Goal: Book appointment/travel/reservation

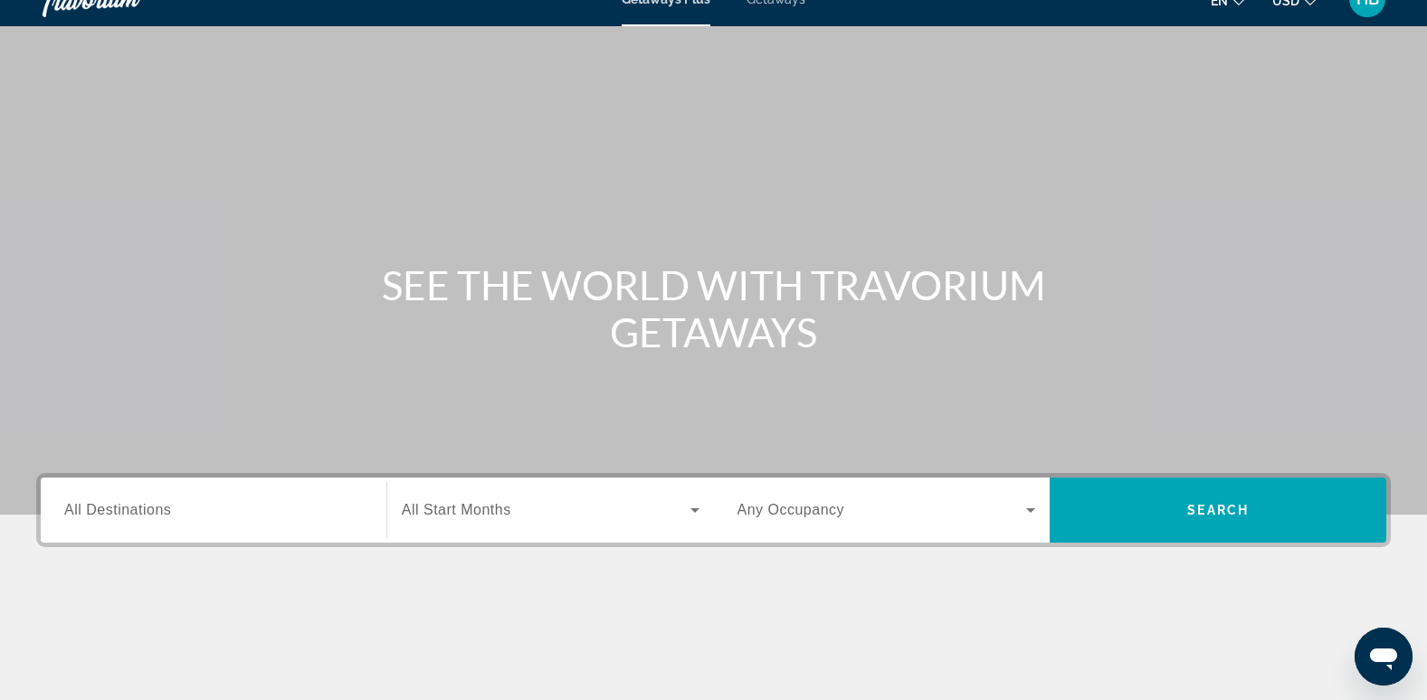
scroll to position [9, 0]
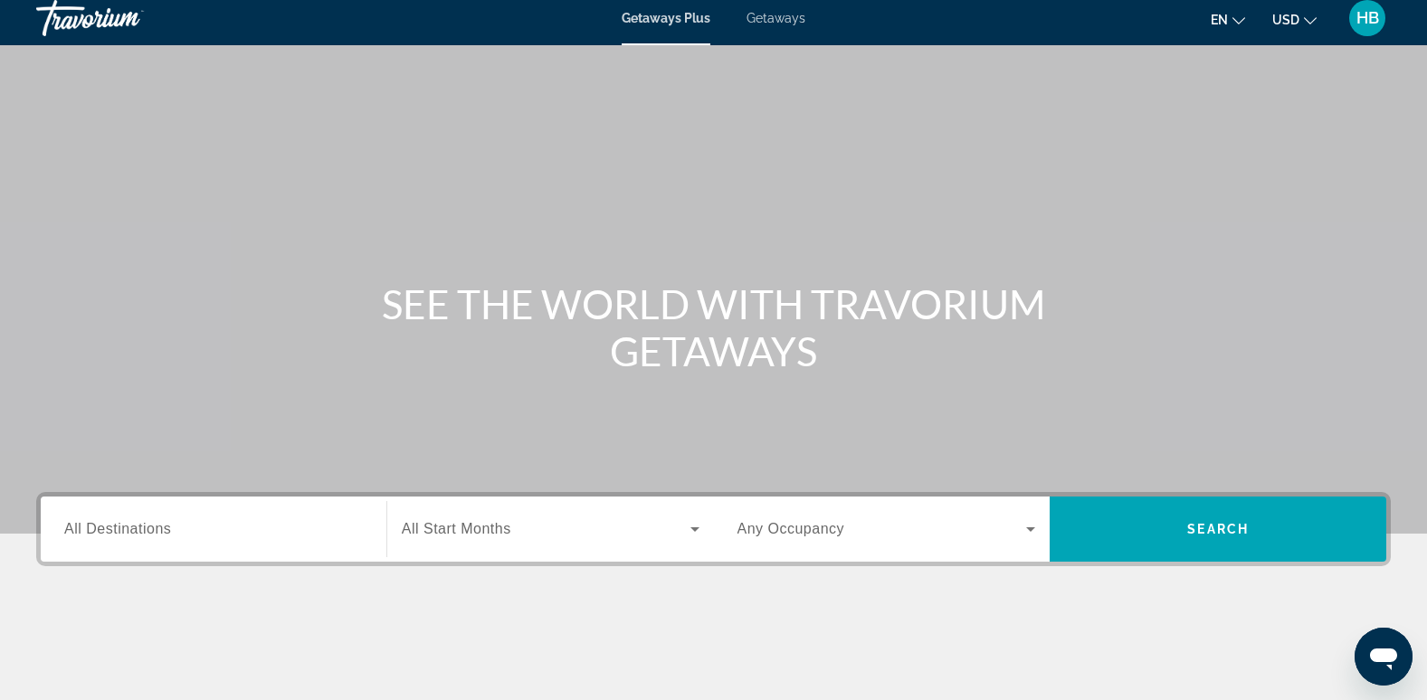
click at [777, 17] on span "Getaways" at bounding box center [776, 18] width 59 height 14
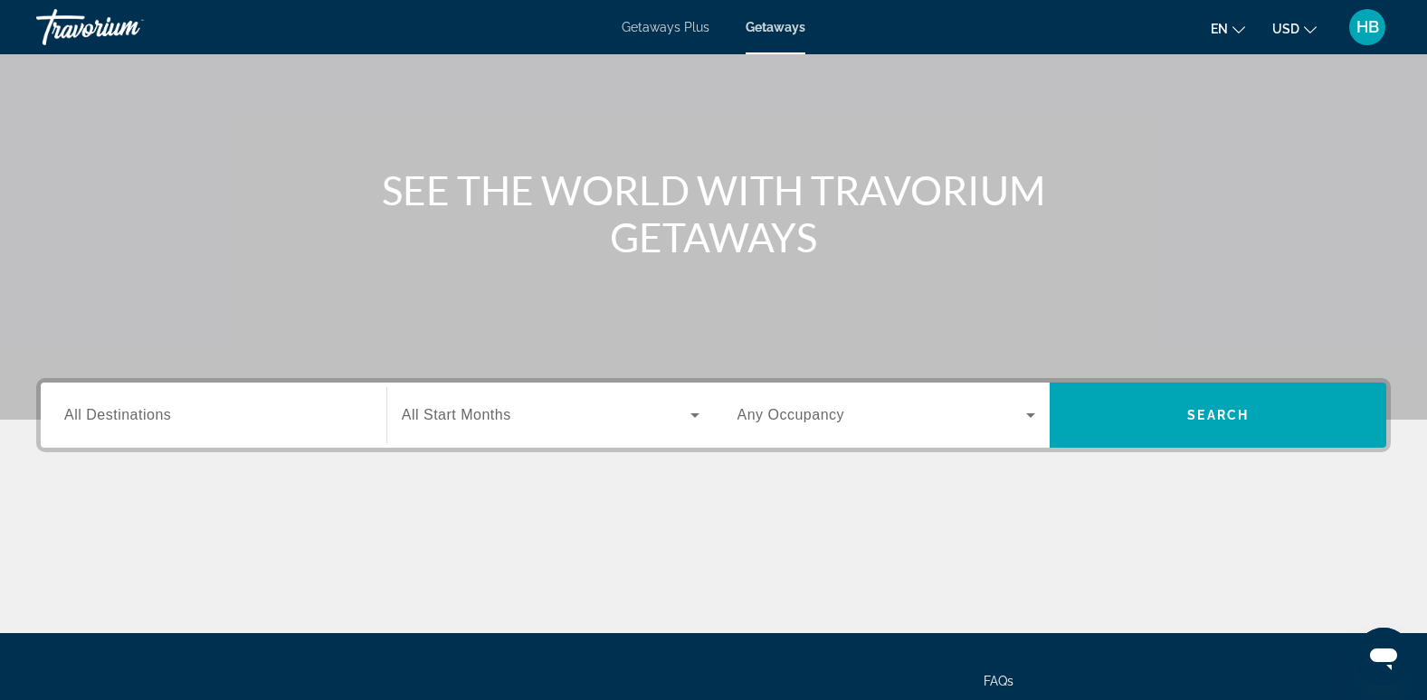
scroll to position [124, 0]
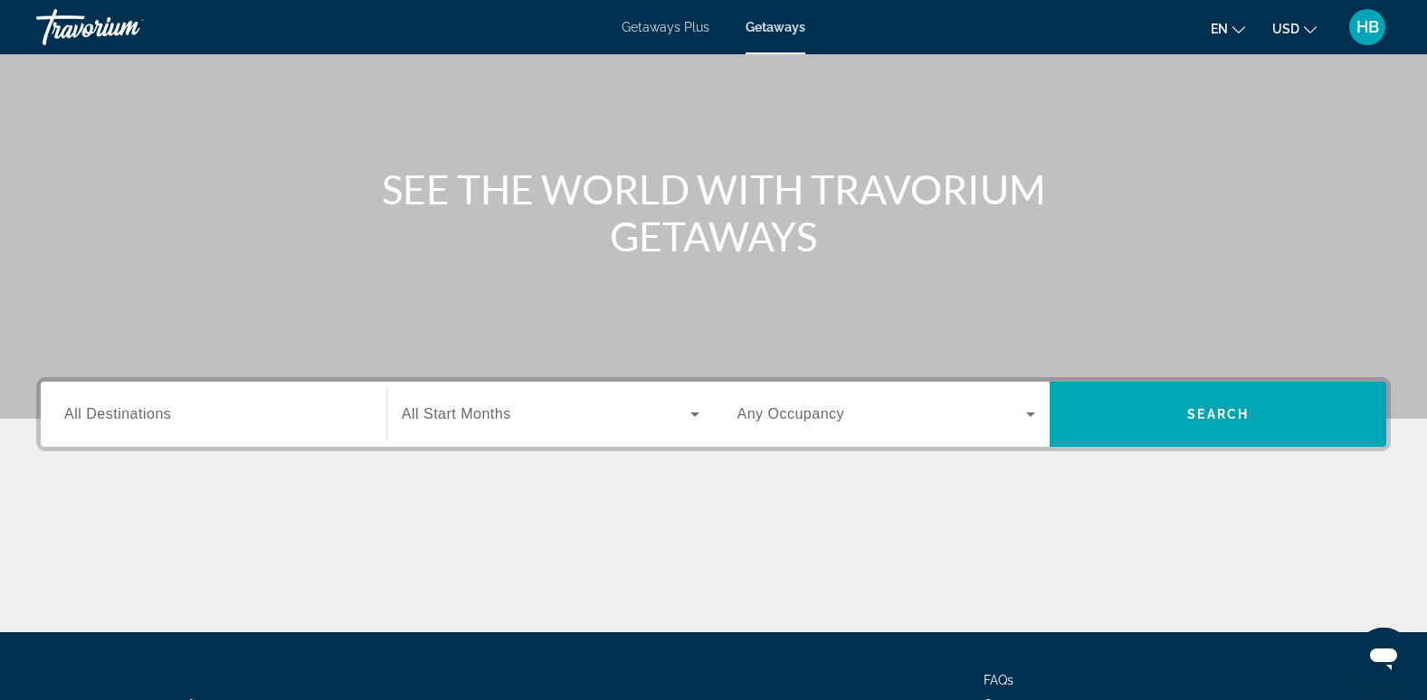
click at [83, 415] on span "All Destinations" at bounding box center [117, 413] width 107 height 15
click at [83, 415] on input "Destination All Destinations" at bounding box center [213, 416] width 299 height 22
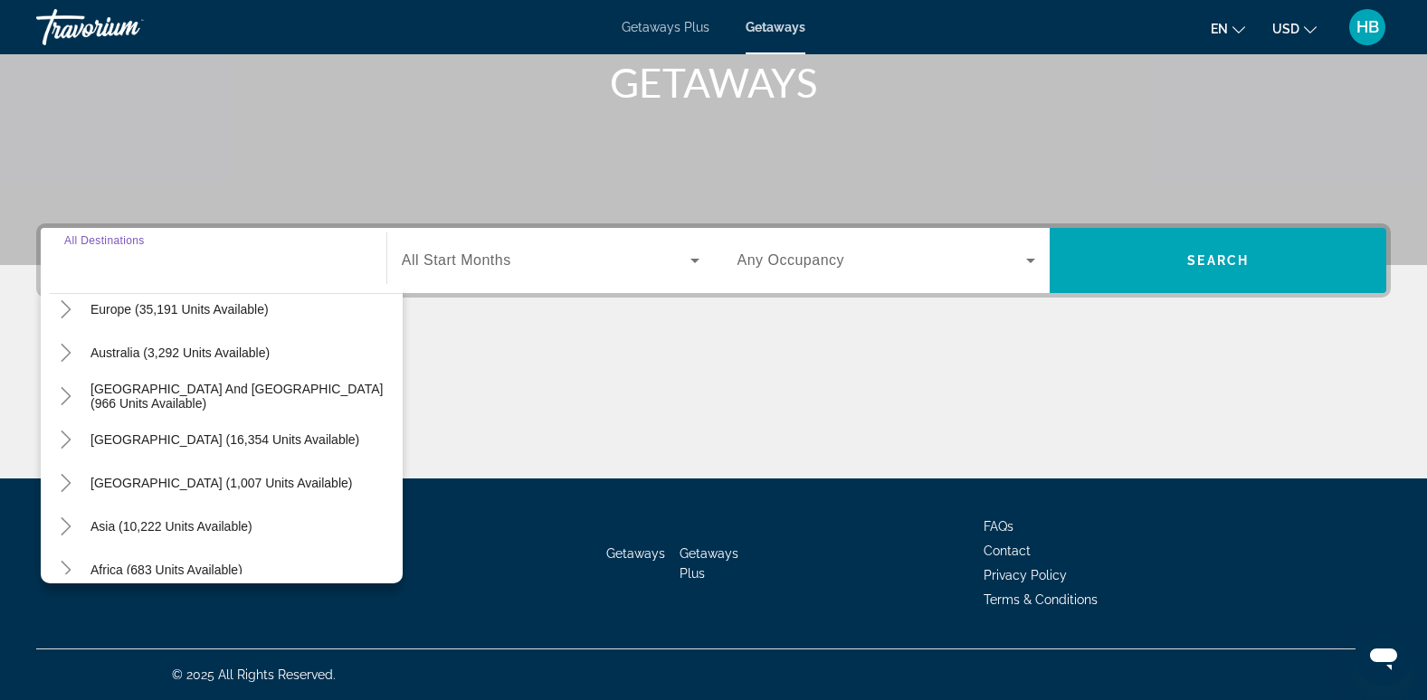
scroll to position [0, 0]
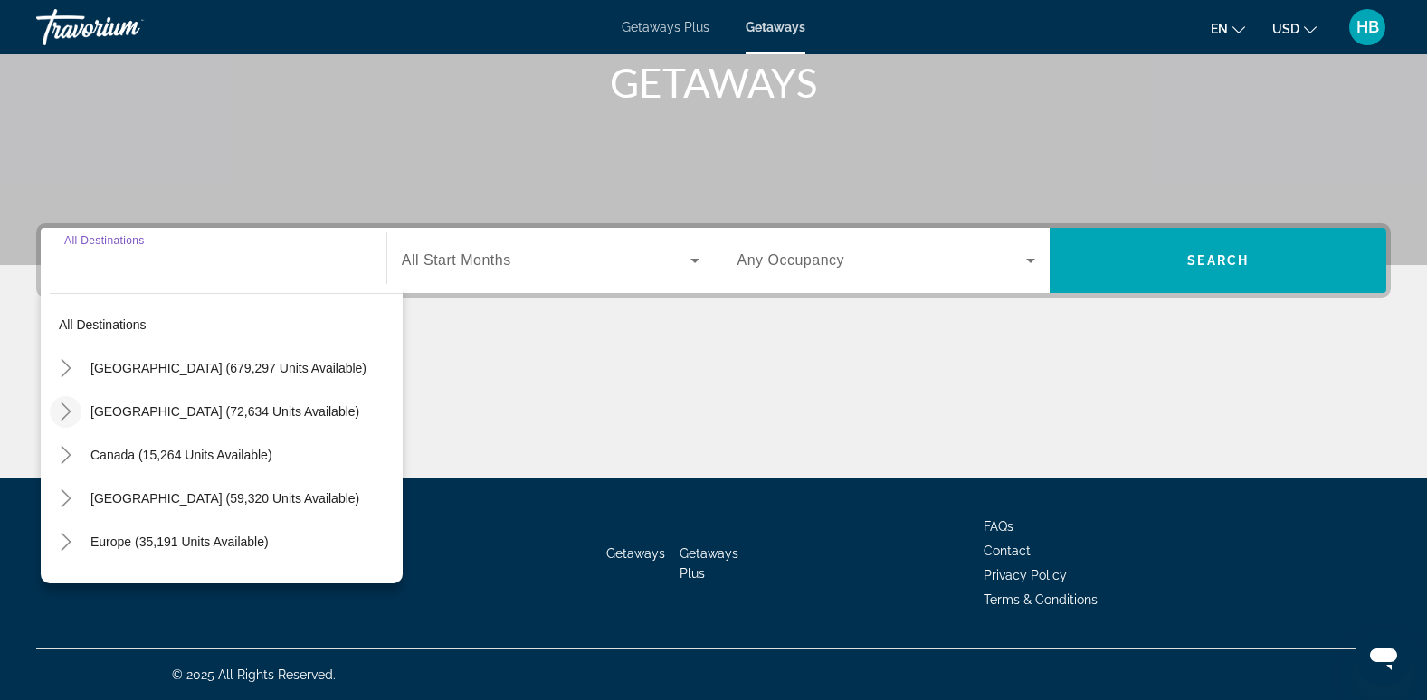
click at [62, 415] on icon "Toggle Mexico (72,634 units available)" at bounding box center [66, 412] width 18 height 18
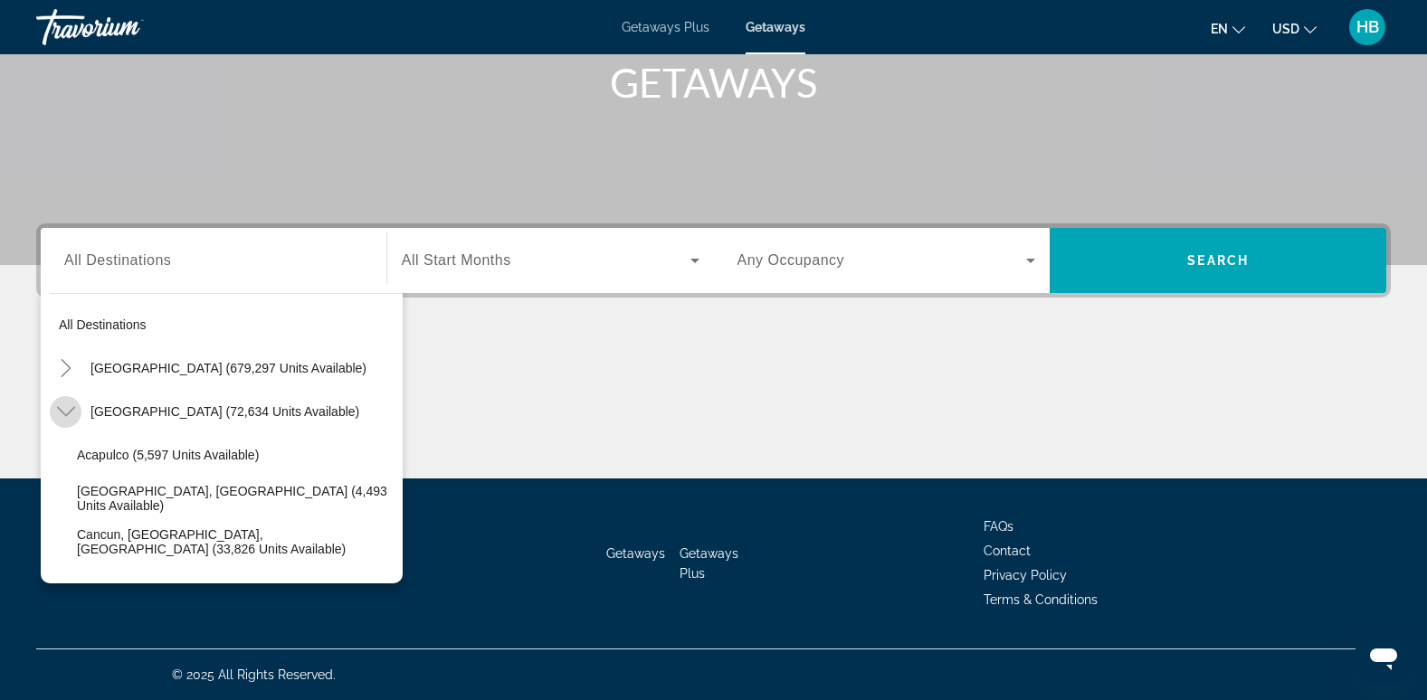
scroll to position [96, 0]
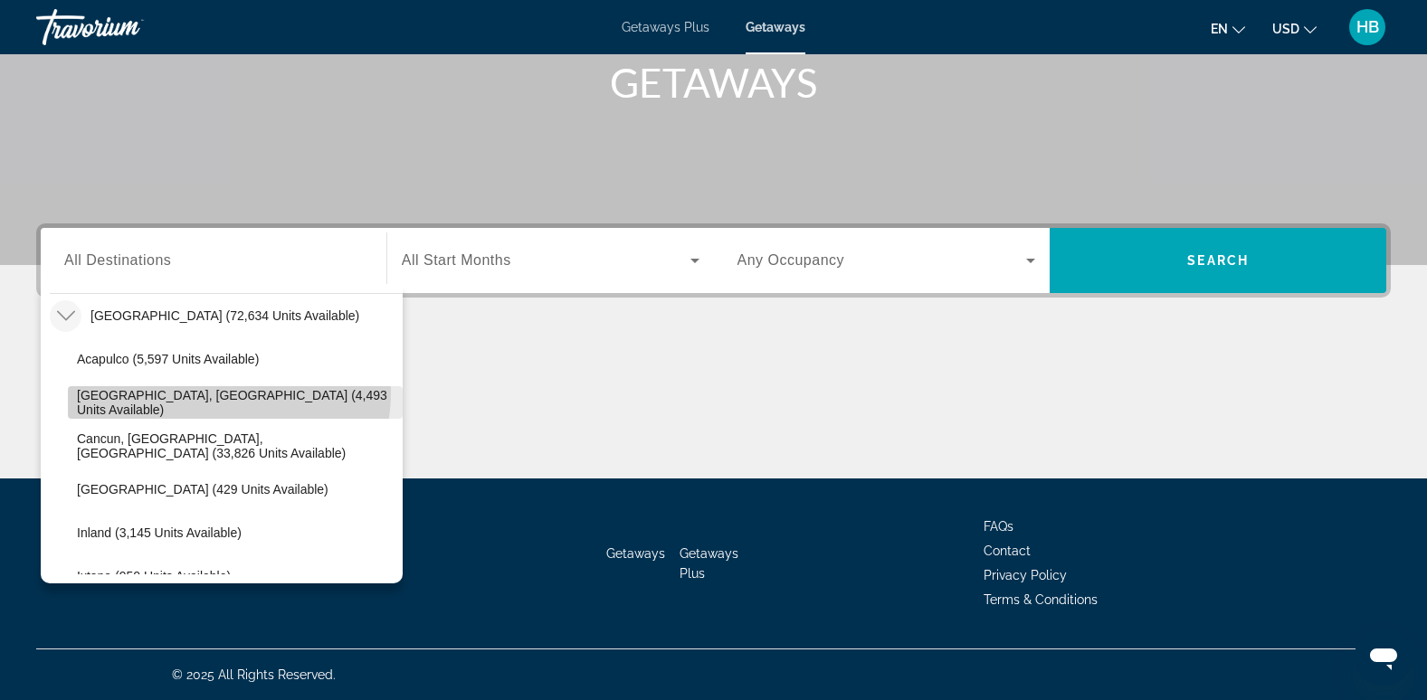
click at [197, 392] on span "Search widget" at bounding box center [235, 402] width 335 height 43
type input "**********"
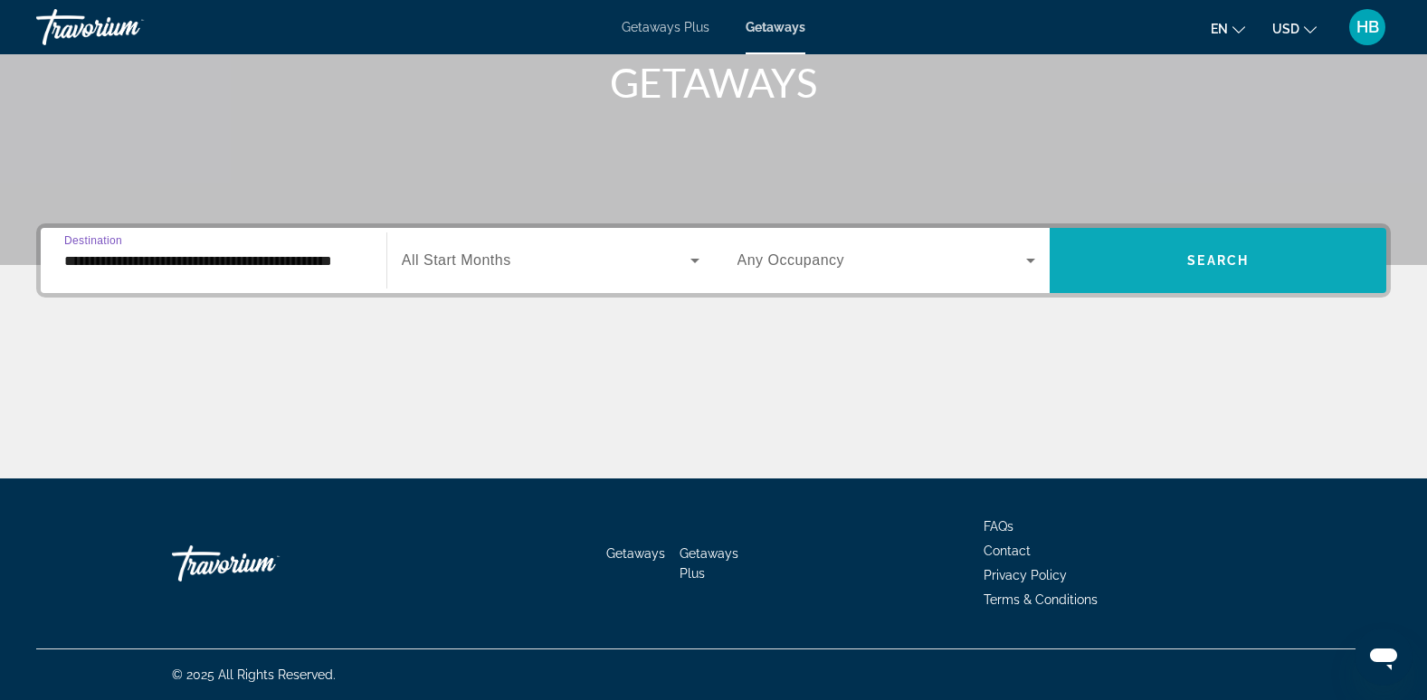
click at [1212, 251] on span "Search widget" at bounding box center [1218, 260] width 337 height 43
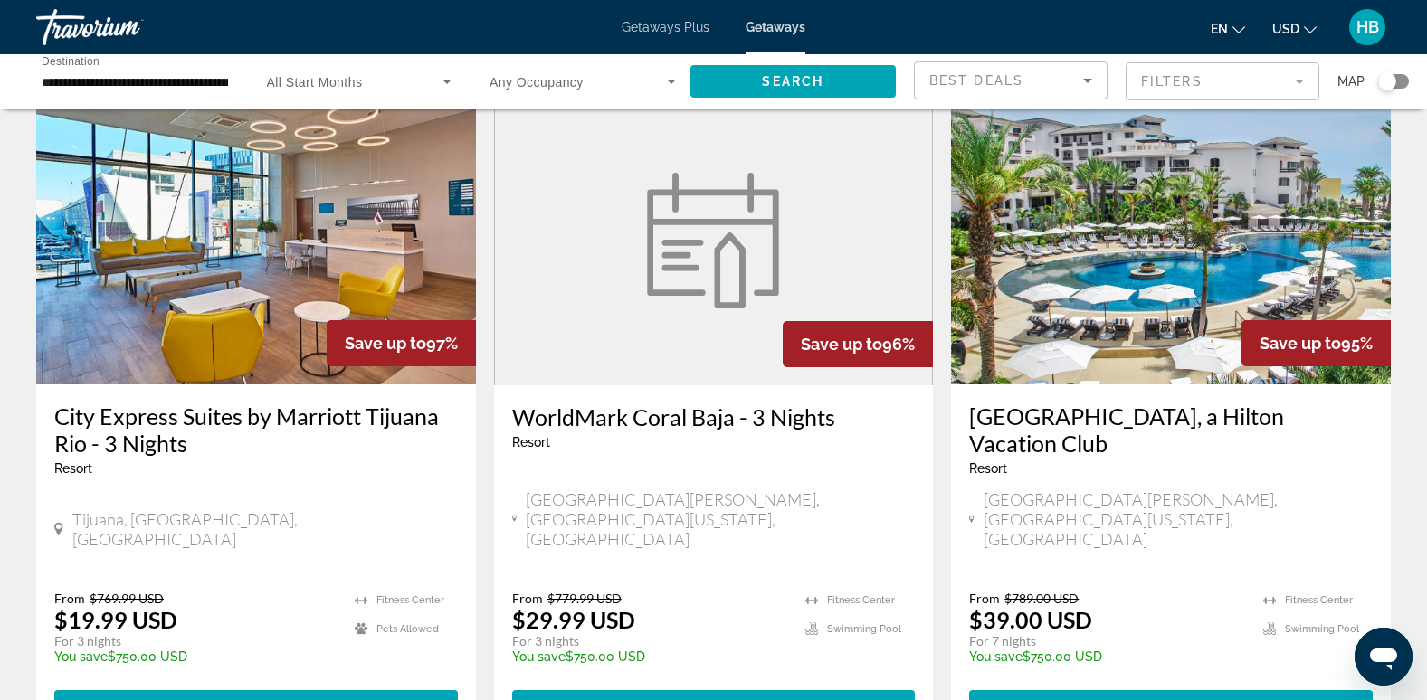
scroll to position [76, 0]
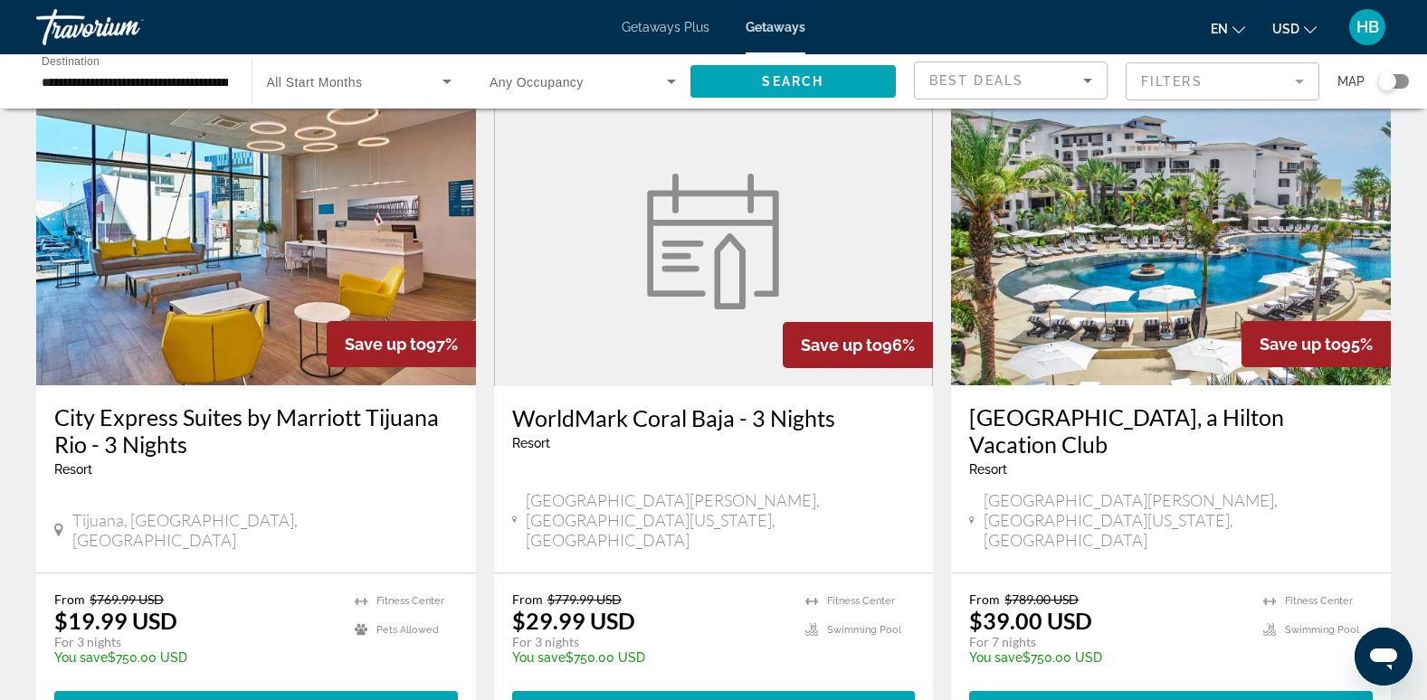
click at [1176, 205] on img "Main content" at bounding box center [1171, 241] width 440 height 290
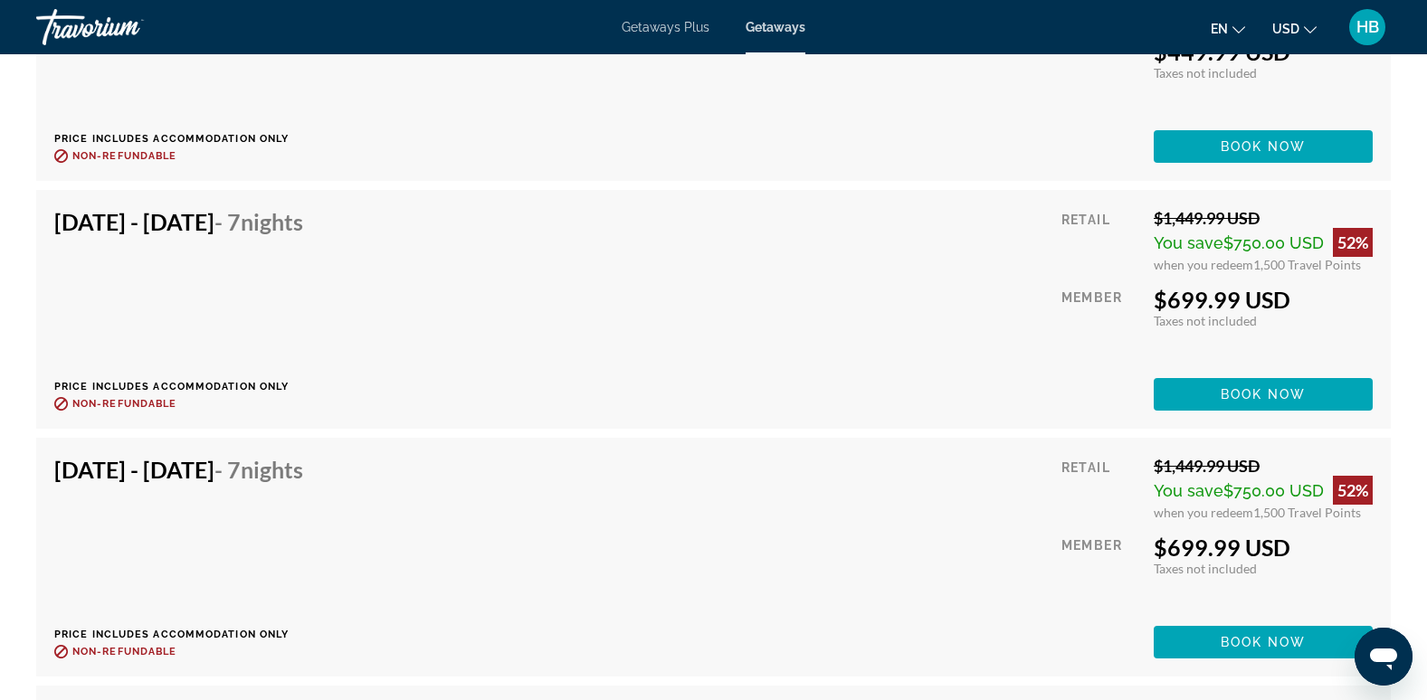
scroll to position [15754, 0]
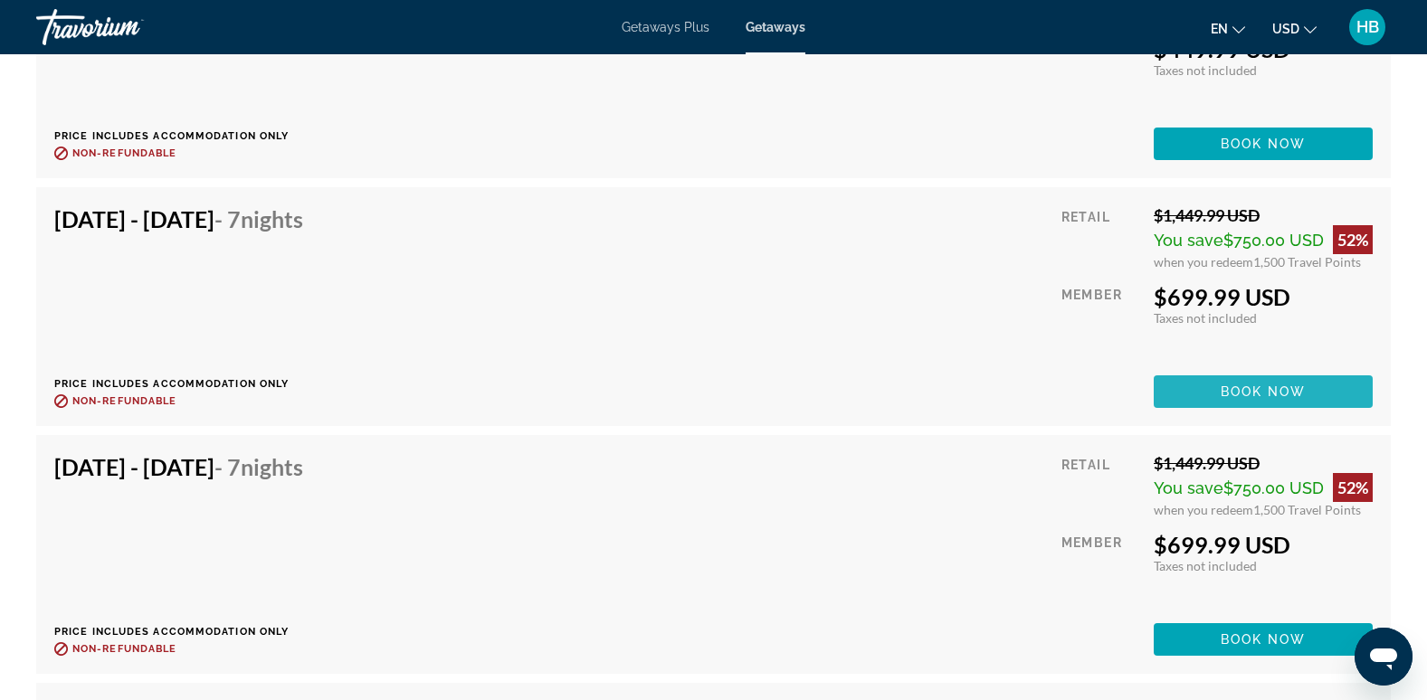
click at [1254, 386] on span "Book now" at bounding box center [1264, 392] width 86 height 14
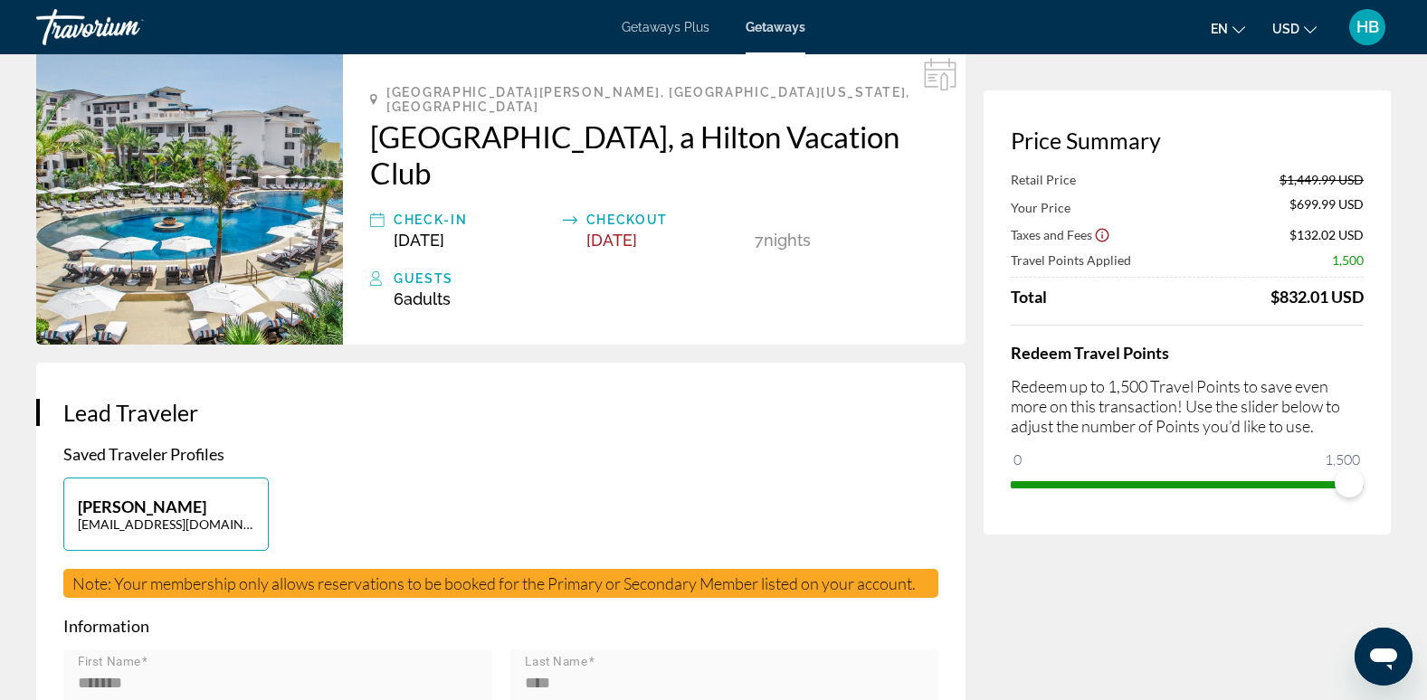
scroll to position [88, 0]
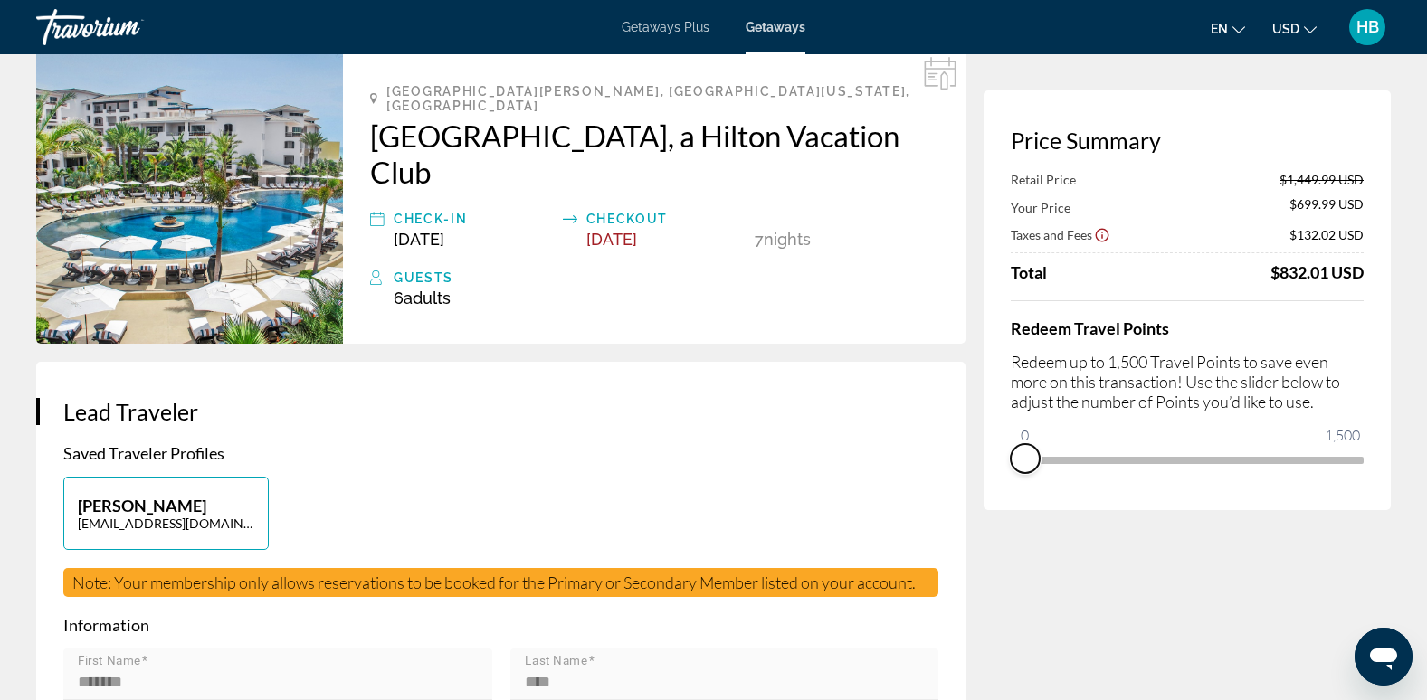
drag, startPoint x: 1341, startPoint y: 480, endPoint x: 962, endPoint y: 494, distance: 379.5
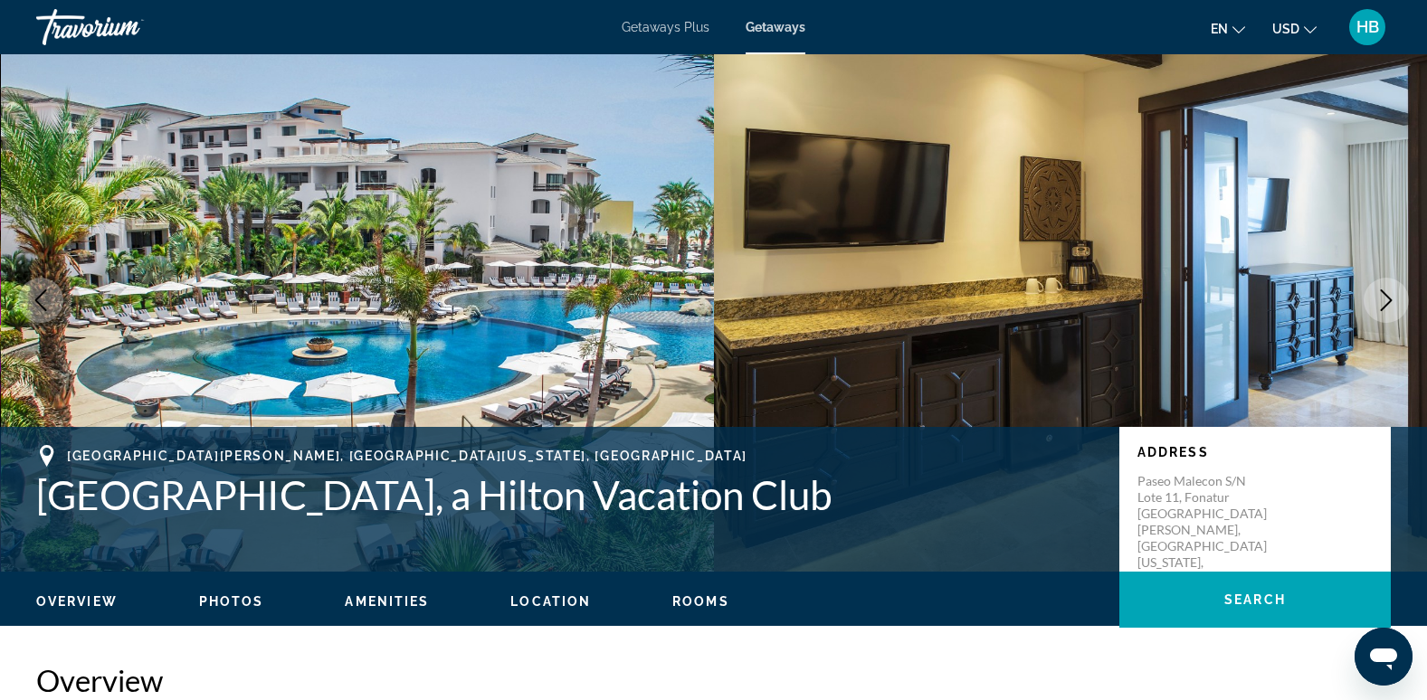
scroll to position [26, 0]
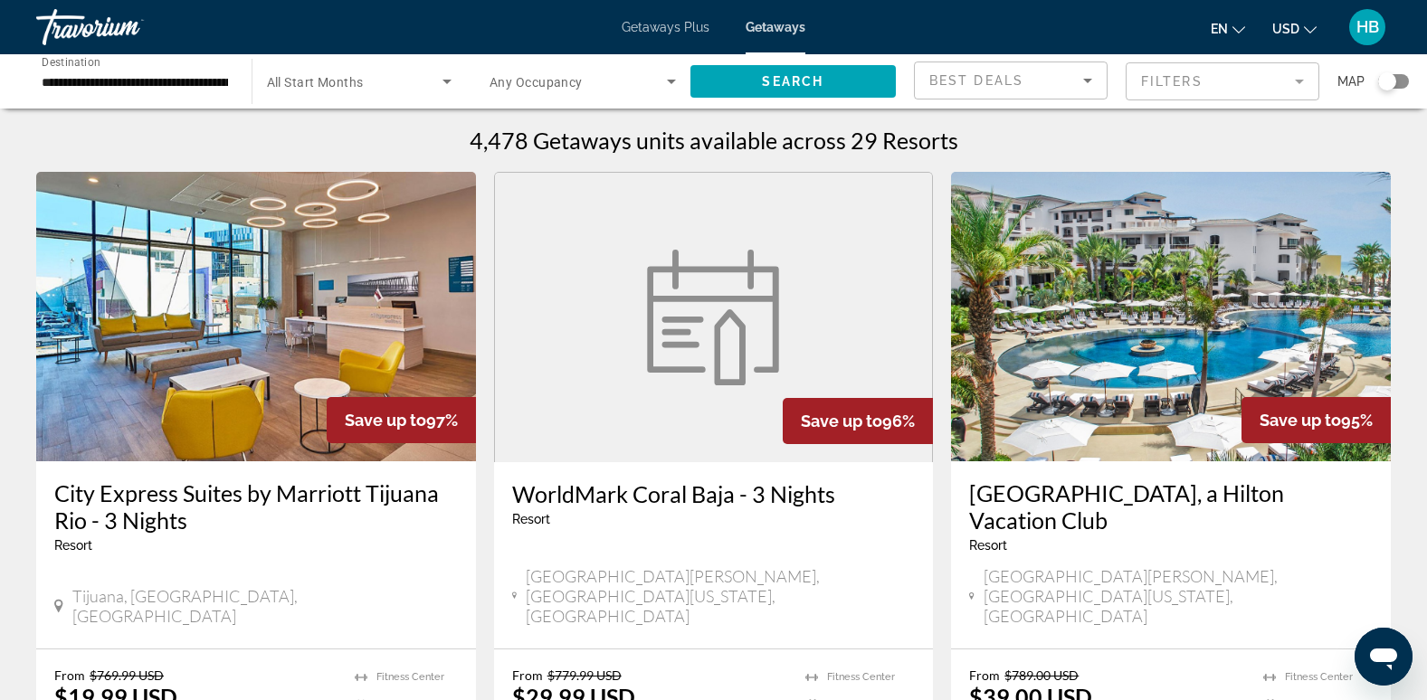
drag, startPoint x: 672, startPoint y: 29, endPoint x: 662, endPoint y: 33, distance: 10.6
click at [672, 29] on span "Getaways Plus" at bounding box center [666, 27] width 88 height 14
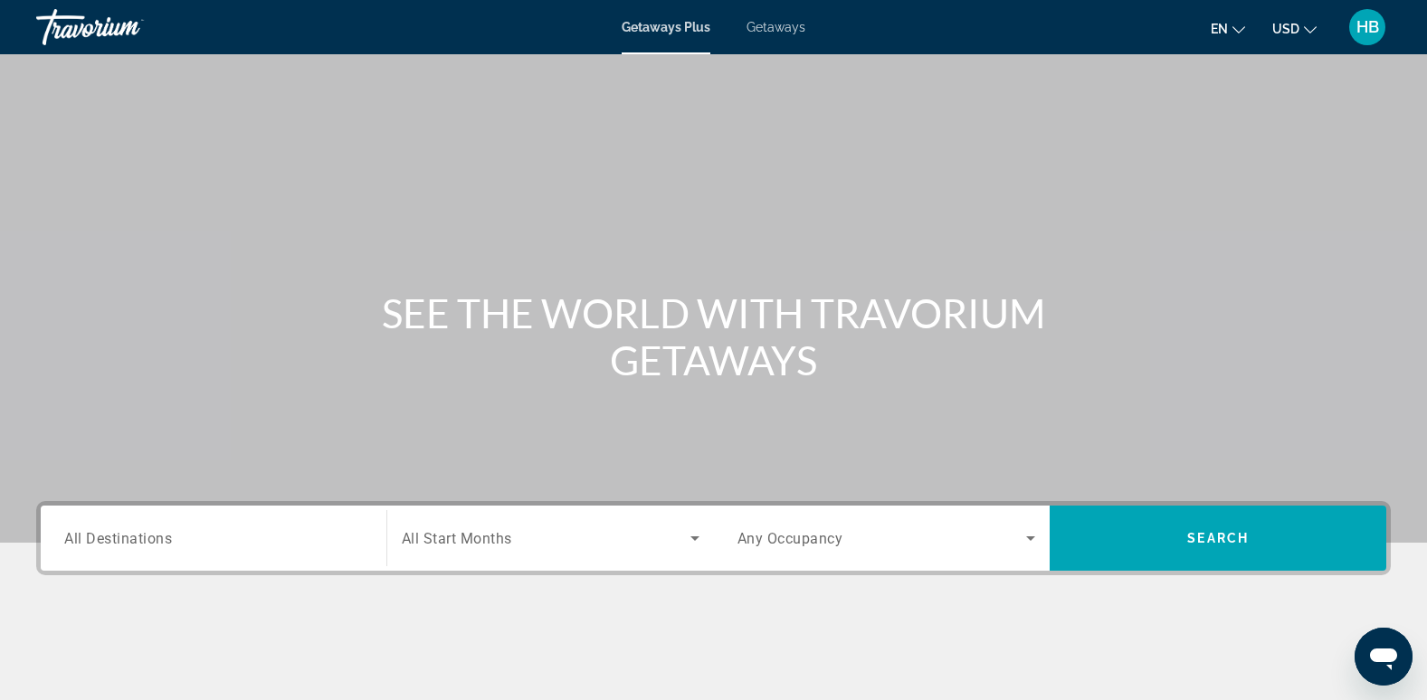
click at [167, 550] on div "Search widget" at bounding box center [213, 539] width 299 height 52
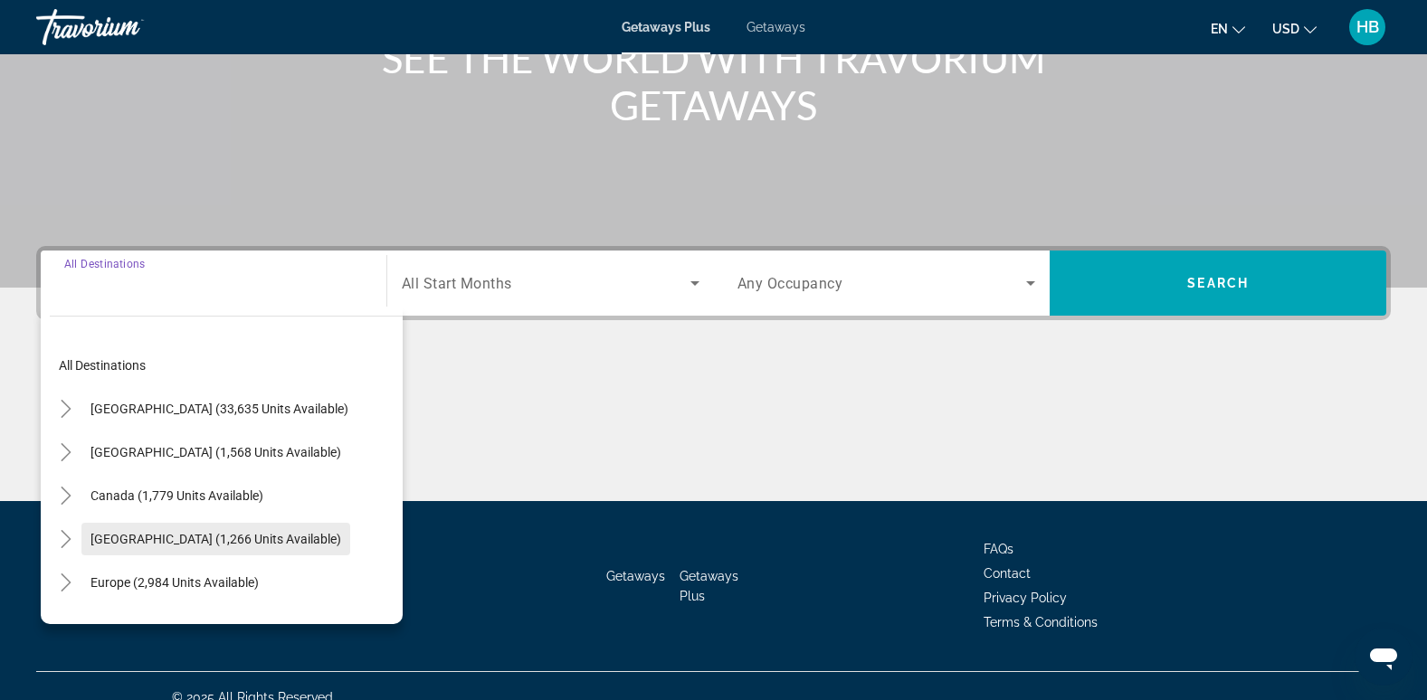
scroll to position [278, 0]
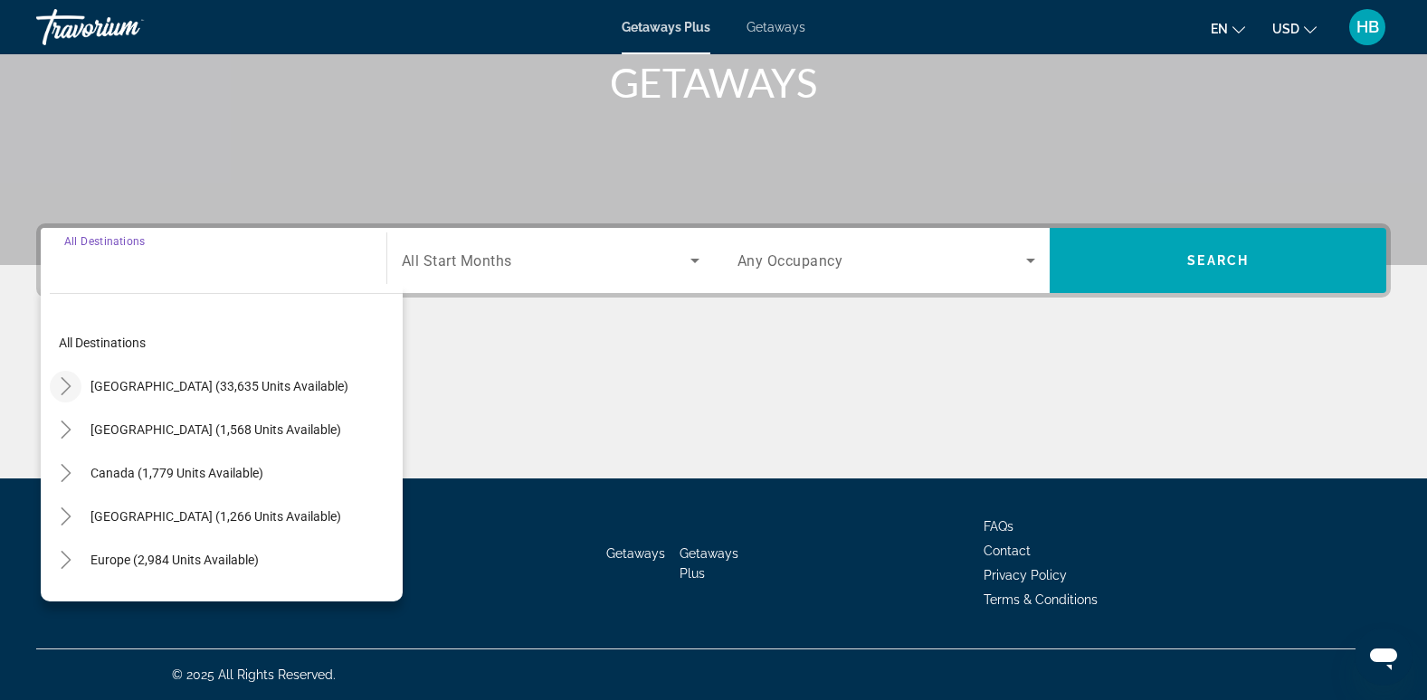
click at [71, 381] on icon "Toggle United States (33,635 units available)" at bounding box center [66, 386] width 18 height 18
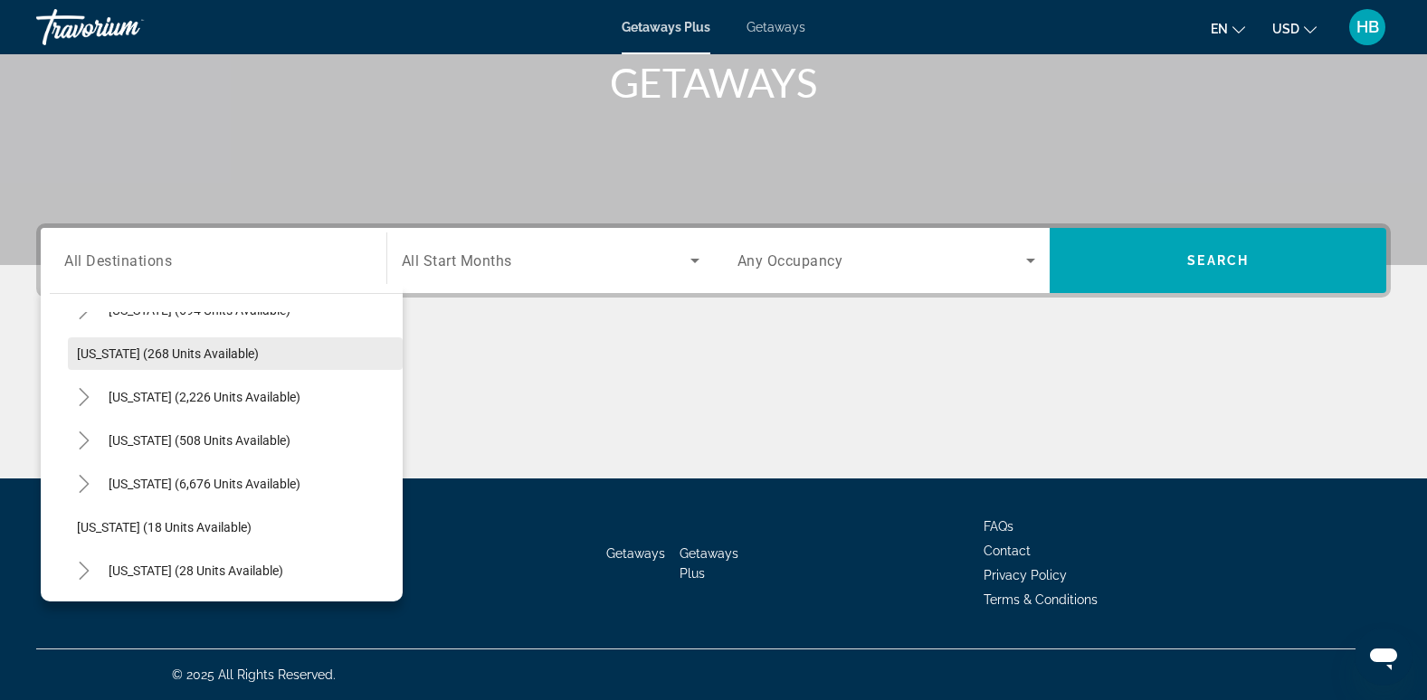
scroll to position [130, 0]
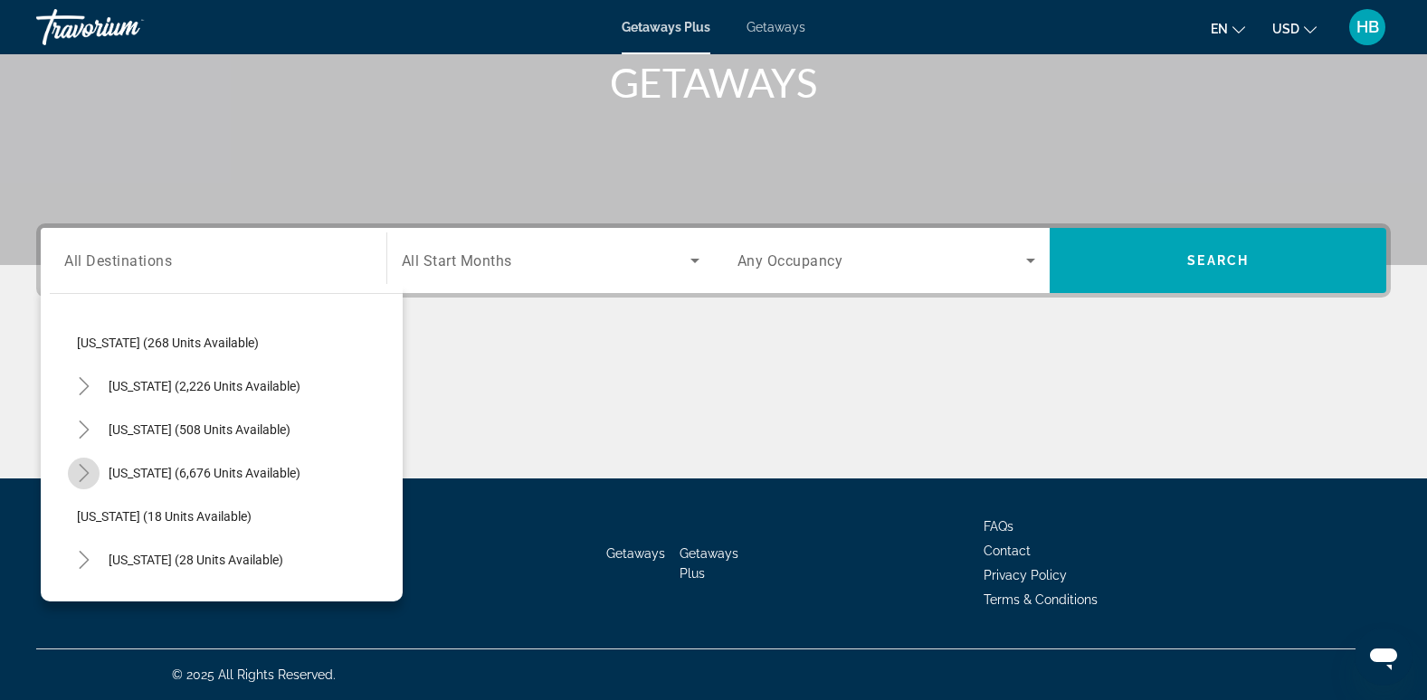
click at [77, 478] on icon "Toggle Florida (6,676 units available)" at bounding box center [84, 473] width 18 height 18
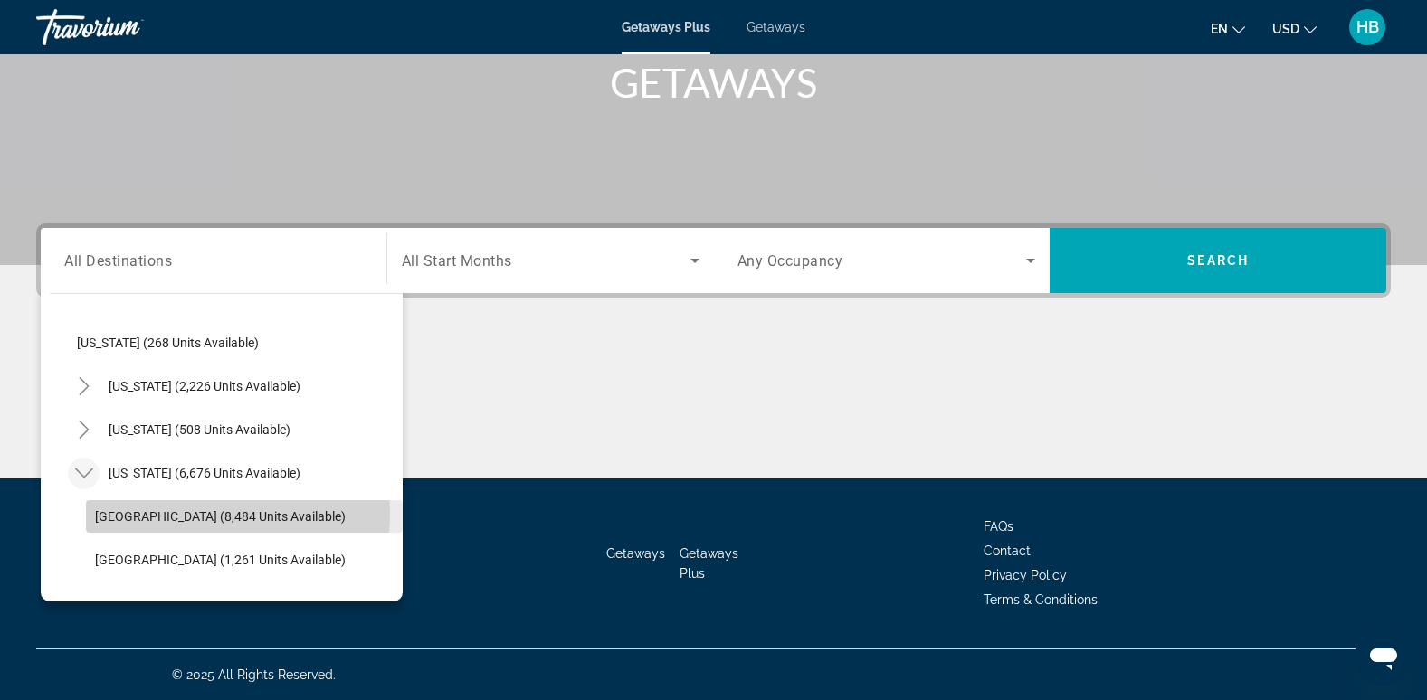
click at [165, 513] on span "[GEOGRAPHIC_DATA] (8,484 units available)" at bounding box center [220, 517] width 251 height 14
type input "**********"
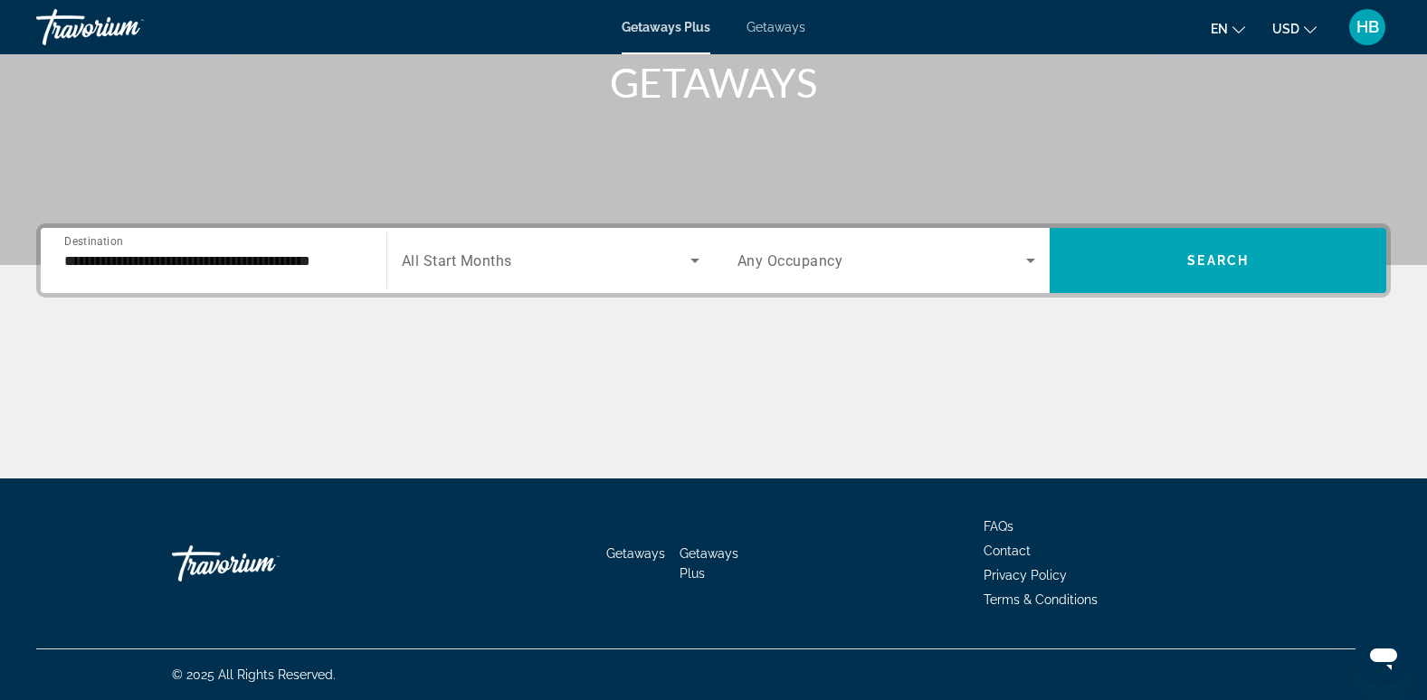
click at [496, 264] on span "All Start Months" at bounding box center [457, 261] width 110 height 17
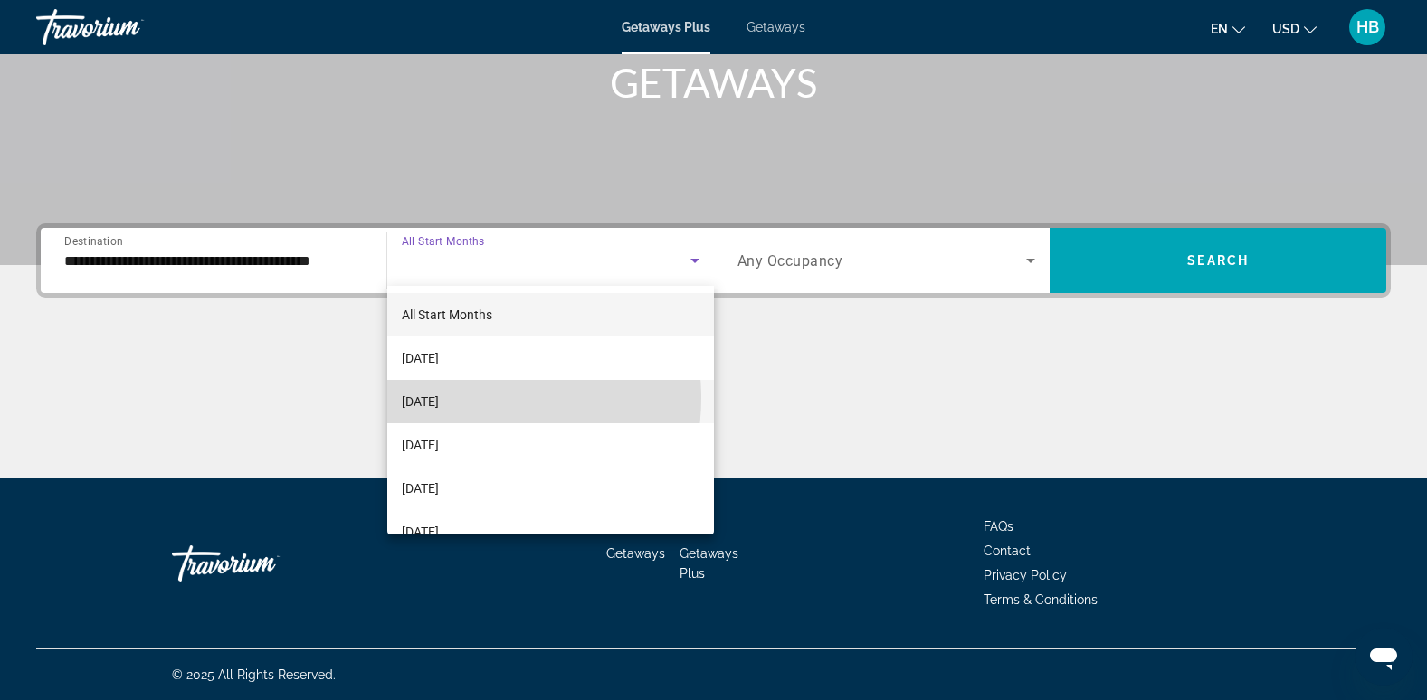
drag, startPoint x: 464, startPoint y: 398, endPoint x: 463, endPoint y: 388, distance: 10.0
click at [464, 390] on mat-option "[DATE]" at bounding box center [550, 401] width 327 height 43
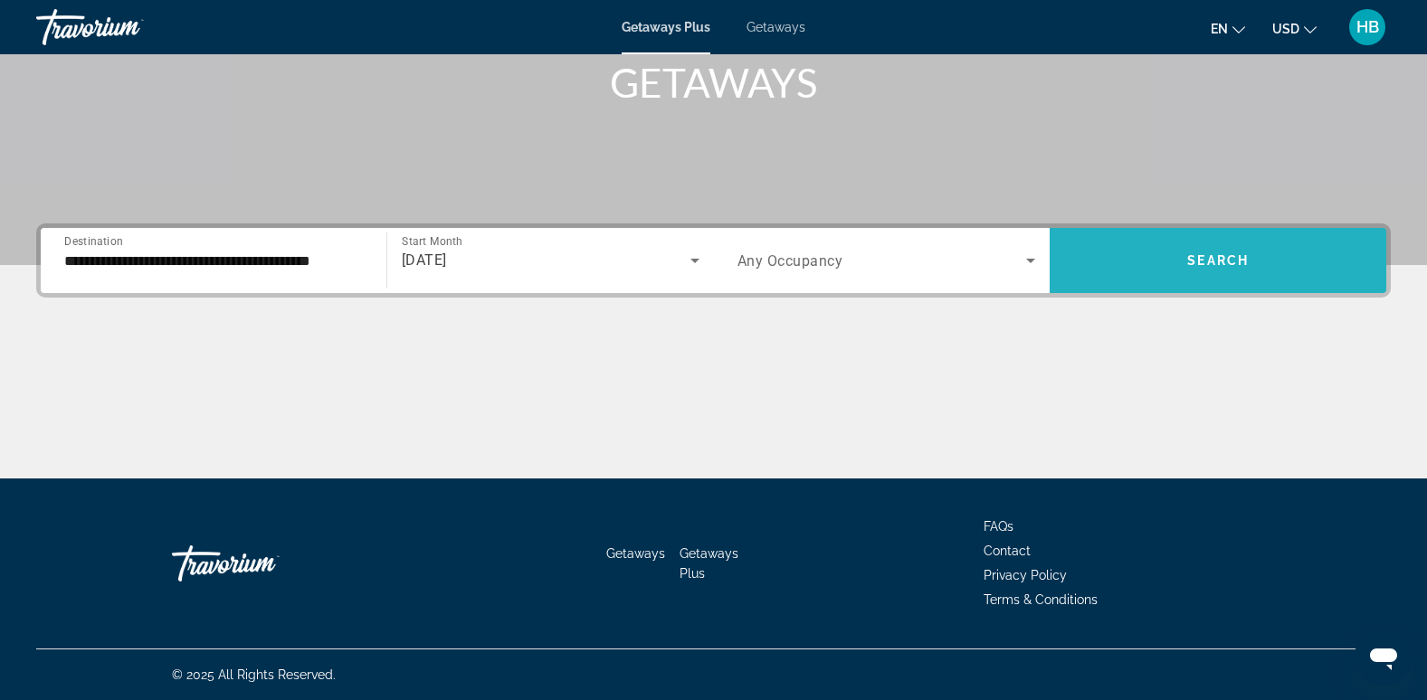
click at [1218, 259] on span "Search" at bounding box center [1218, 260] width 62 height 14
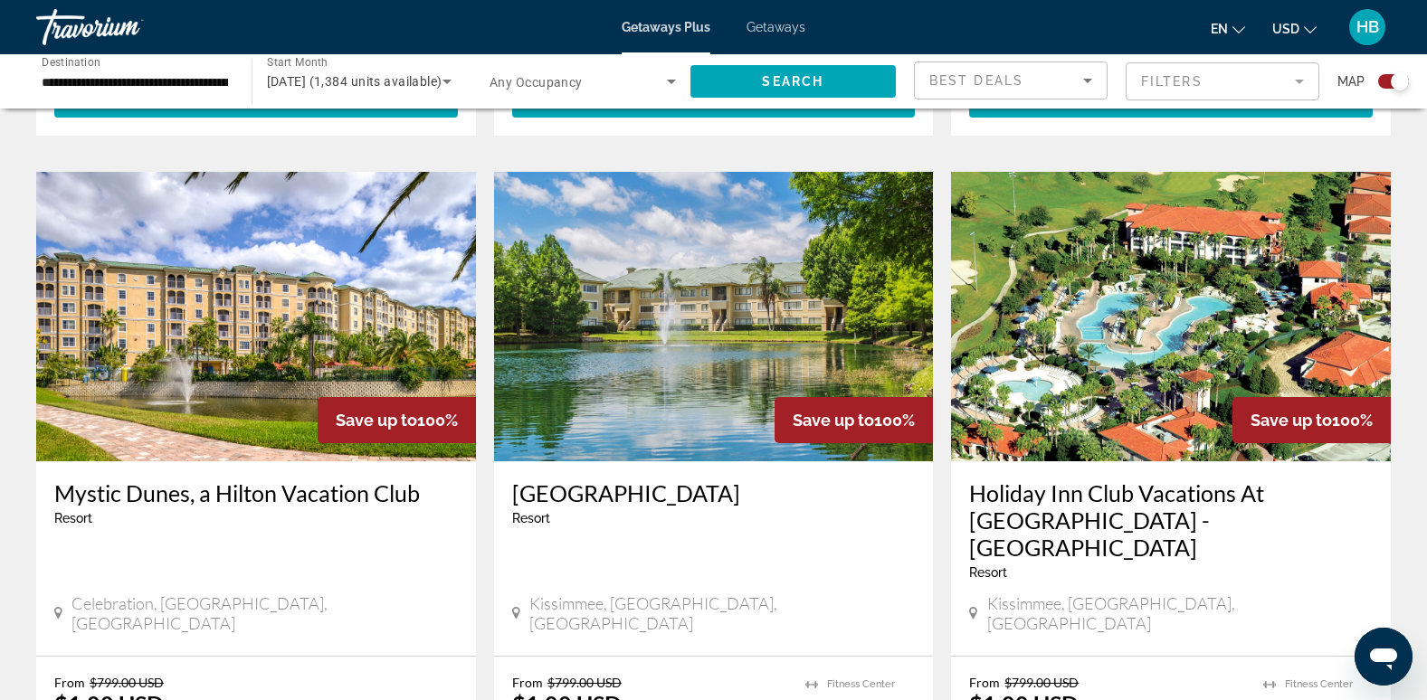
scroll to position [1885, 0]
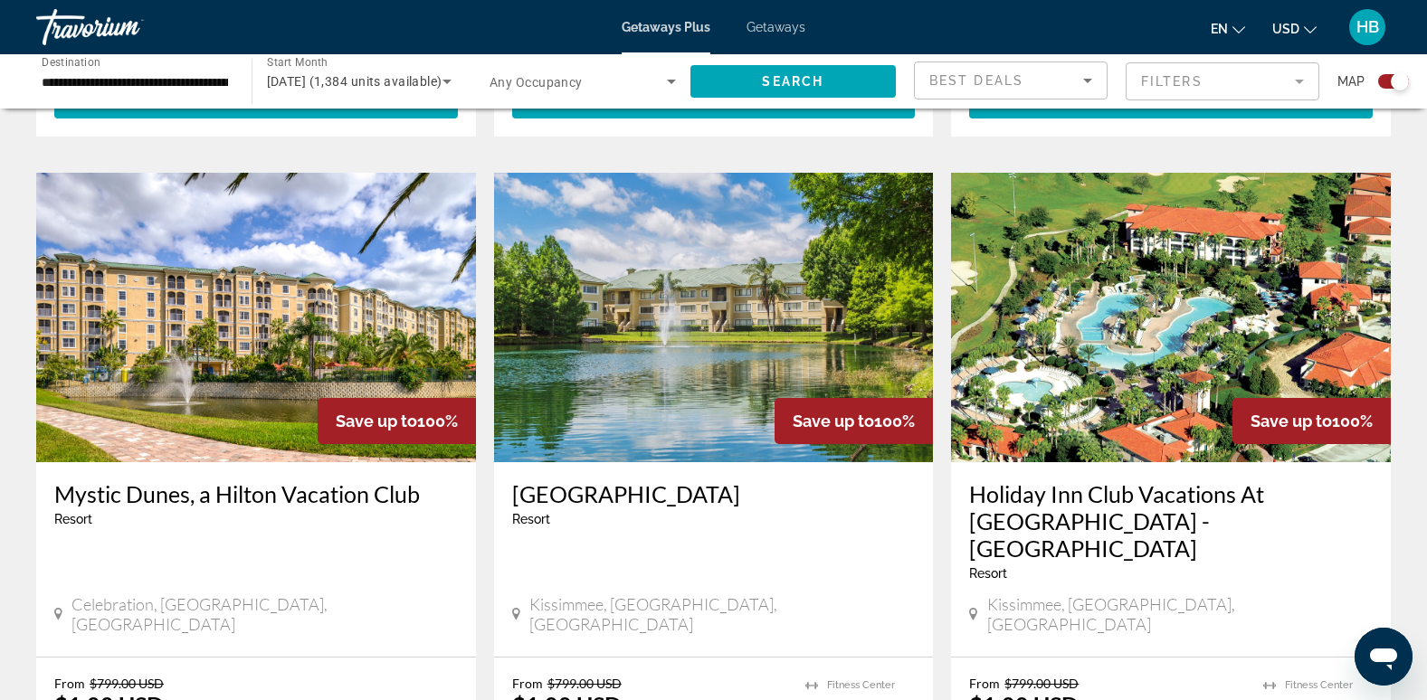
click at [705, 274] on img "Main content" at bounding box center [714, 318] width 440 height 290
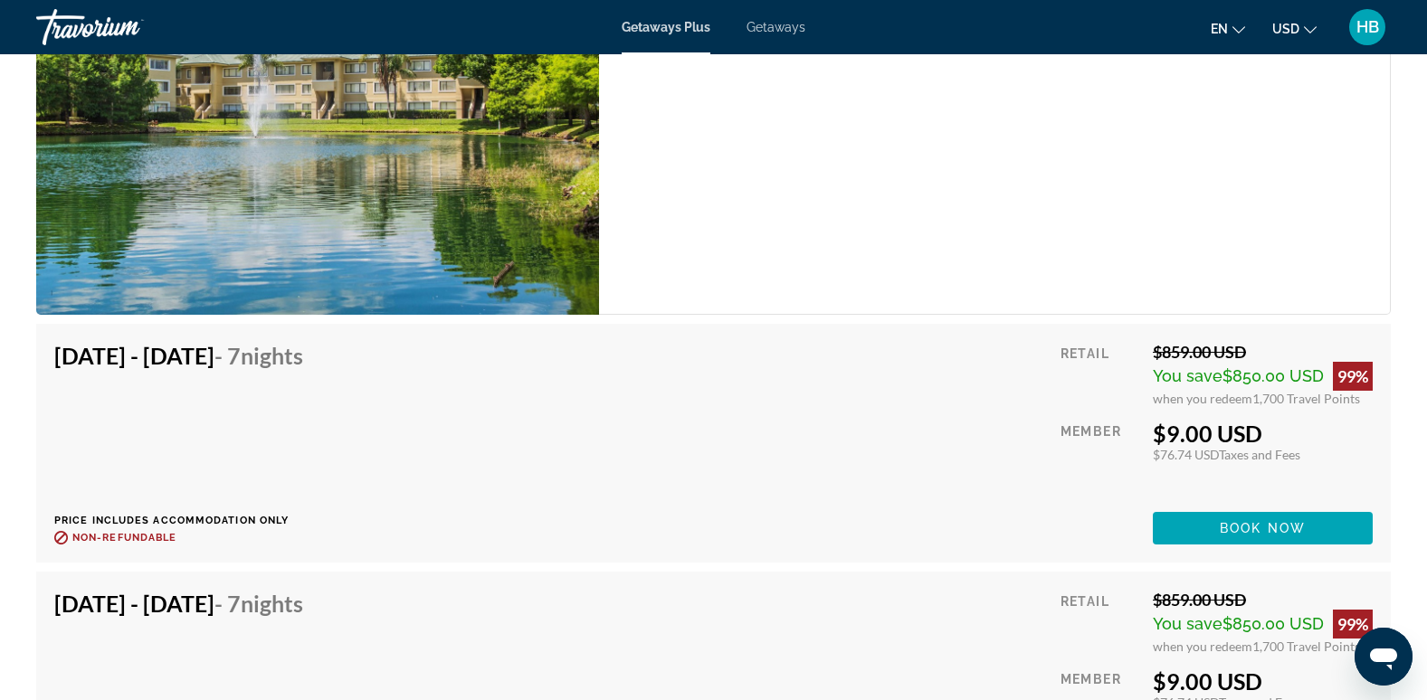
scroll to position [7009, 0]
